Goal: Check status: Check status

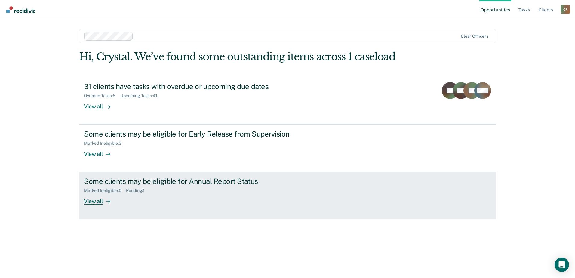
click at [107, 197] on div "View all" at bounding box center [101, 199] width 34 height 12
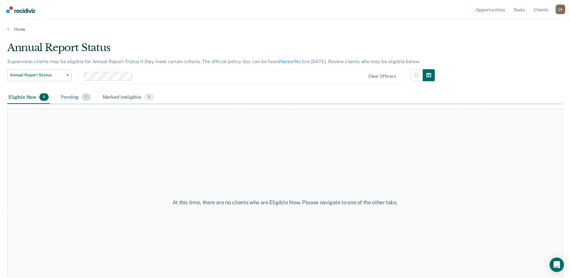
click at [66, 93] on div "Pending 1" at bounding box center [76, 97] width 32 height 13
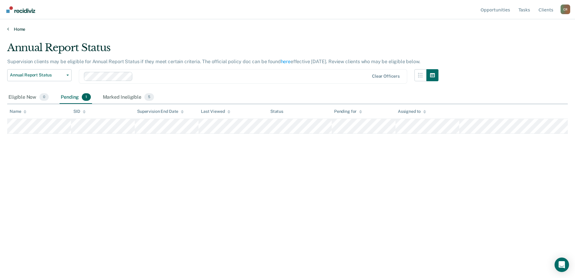
click at [17, 30] on link "Home" at bounding box center [287, 28] width 560 height 5
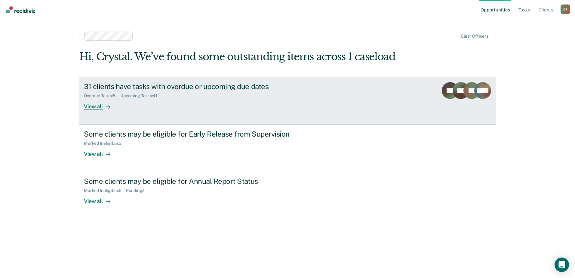
click at [97, 103] on div "View all" at bounding box center [101, 104] width 34 height 12
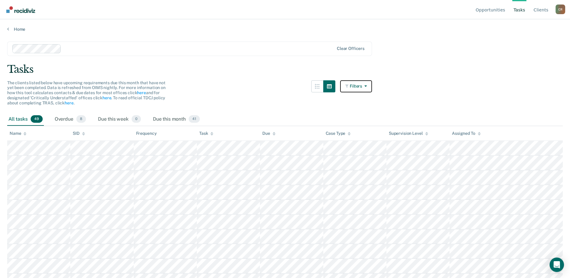
click at [350, 86] on icon "button" at bounding box center [347, 86] width 5 height 4
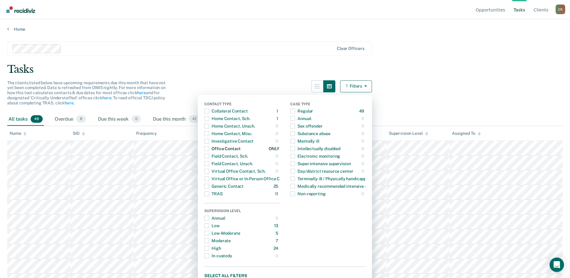
click at [209, 148] on span "Dropdown Menu" at bounding box center [206, 148] width 5 height 5
click at [209, 170] on span "Dropdown Menu" at bounding box center [206, 171] width 5 height 5
click at [428, 77] on main "Clear officers Tasks The clients listed below have upcoming requirements due th…" at bounding box center [285, 154] width 570 height 244
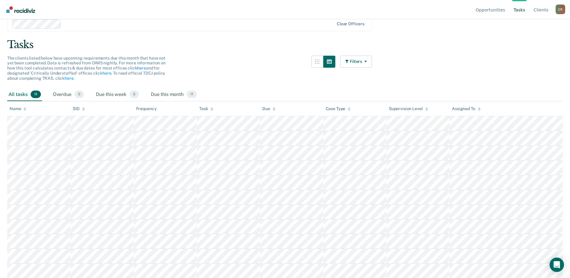
scroll to position [25, 0]
